Goal: Register for event/course

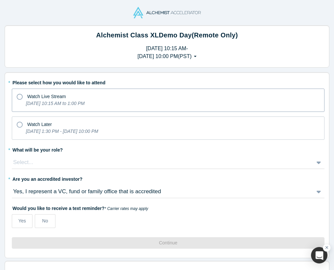
click at [173, 111] on label "Watch Live Stream [DATE] 10:15 AM to 1:00 PM" at bounding box center [168, 100] width 313 height 23
click at [0, 0] on input "Watch Live Stream [DATE] 10:15 AM to 1:00 PM" at bounding box center [0, 0] width 0 height 0
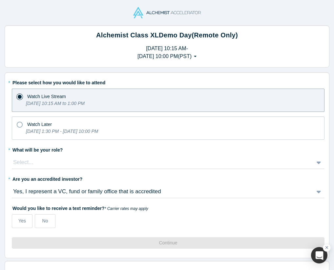
click at [48, 166] on div "Select..." at bounding box center [163, 162] width 302 height 10
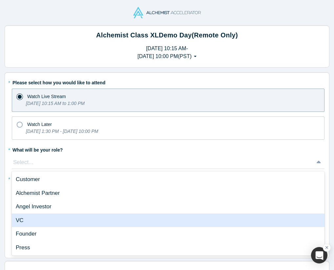
click at [43, 219] on div "VC" at bounding box center [168, 221] width 313 height 14
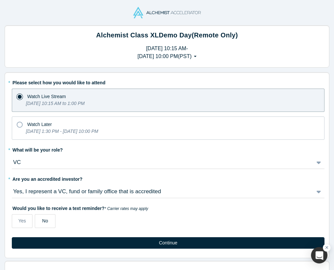
click at [43, 220] on span "No" at bounding box center [45, 220] width 6 height 5
click at [0, 0] on input "No" at bounding box center [0, 0] width 0 height 0
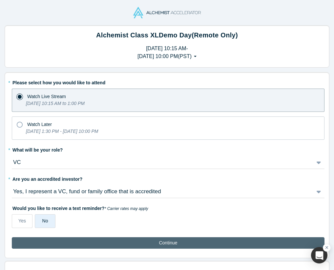
click at [64, 246] on button "Continue" at bounding box center [168, 242] width 313 height 11
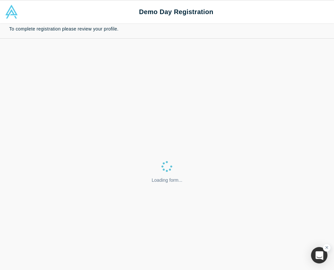
select select "US"
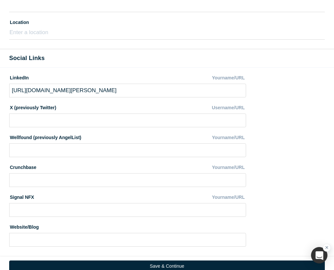
scroll to position [382, 0]
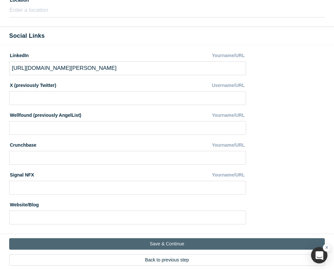
click at [109, 246] on button "Save & Continue" at bounding box center [167, 243] width 316 height 11
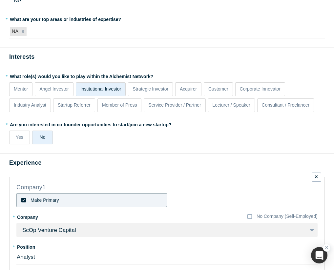
scroll to position [212, 0]
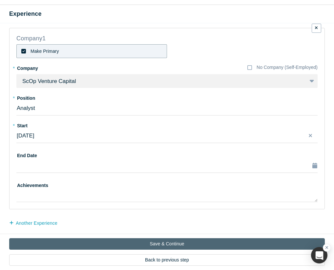
click at [125, 244] on button "Save & Continue" at bounding box center [167, 243] width 316 height 11
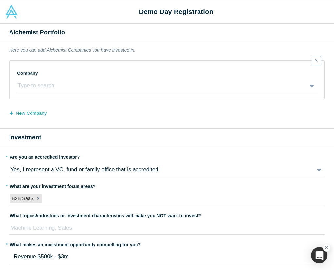
scroll to position [100, 0]
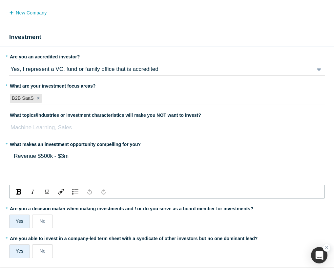
click at [41, 155] on span "Revenue $500k - $3m" at bounding box center [41, 156] width 55 height 6
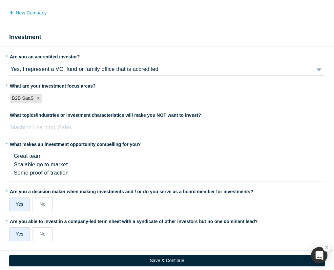
click at [99, 208] on div "* Are you a decision maker when making investments and / or do you serve as a b…" at bounding box center [167, 198] width 316 height 25
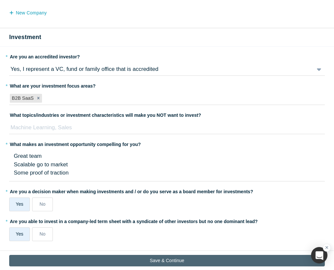
click at [122, 259] on button "Save & Continue" at bounding box center [167, 260] width 316 height 11
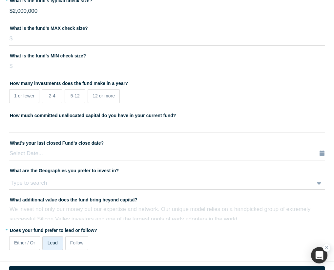
scroll to position [196, 0]
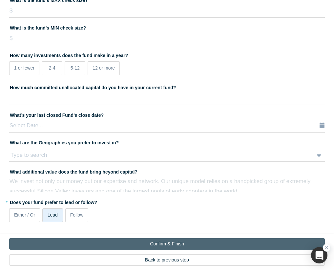
click at [128, 248] on button "Confirm & Finish" at bounding box center [167, 243] width 316 height 11
